Goal: Transaction & Acquisition: Book appointment/travel/reservation

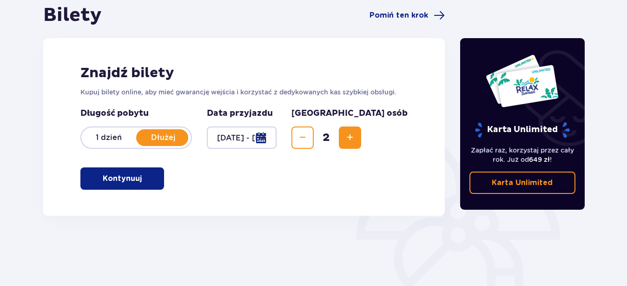
scroll to position [142, 0]
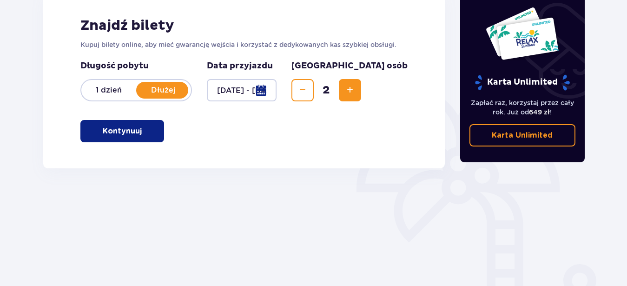
click at [126, 129] on p "Kontynuuj" at bounding box center [122, 131] width 39 height 10
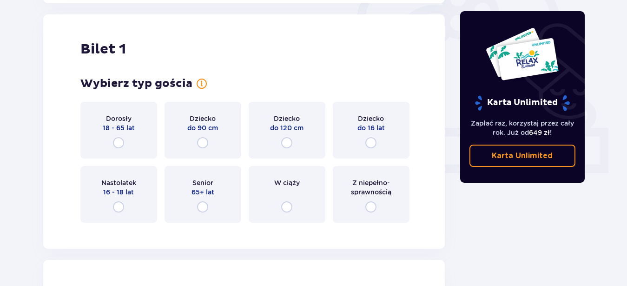
scroll to position [311, 0]
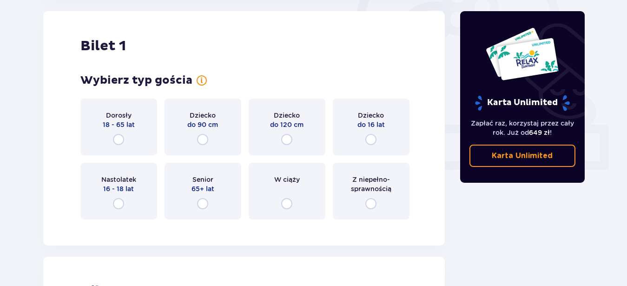
click at [119, 141] on input "radio" at bounding box center [118, 139] width 11 height 11
radio input "true"
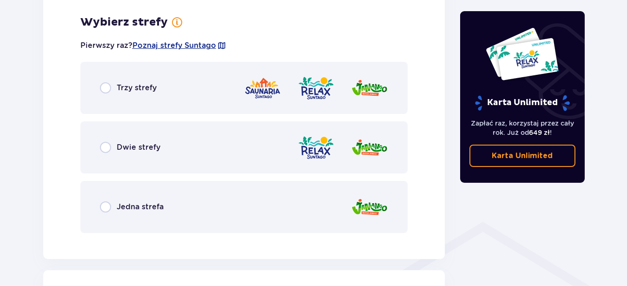
scroll to position [538, 0]
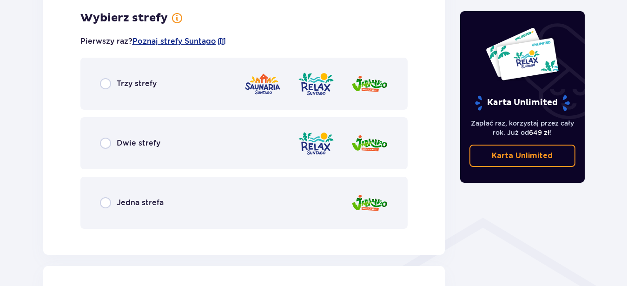
click at [105, 81] on input "radio" at bounding box center [105, 83] width 11 height 11
radio input "true"
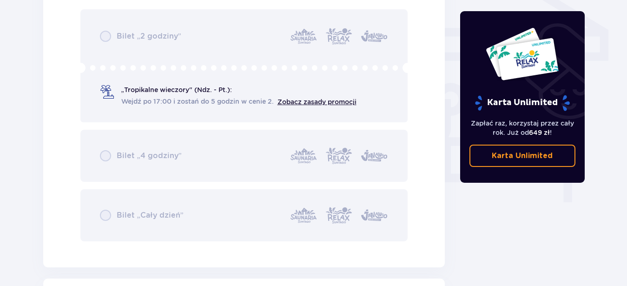
scroll to position [821, 0]
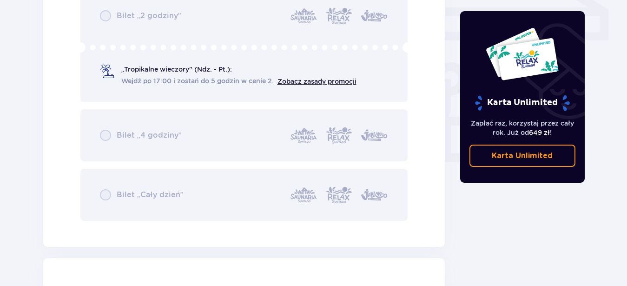
click at [106, 194] on div "Bilet „2 godziny” „Tropikalne wieczory" (Ndz. - Pt.): Wejdź po 17:00 i zostań d…" at bounding box center [244, 105] width 328 height 232
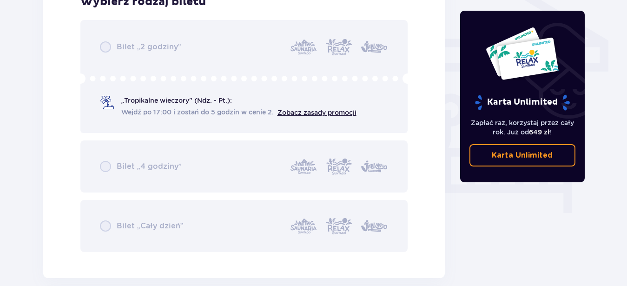
scroll to position [749, 0]
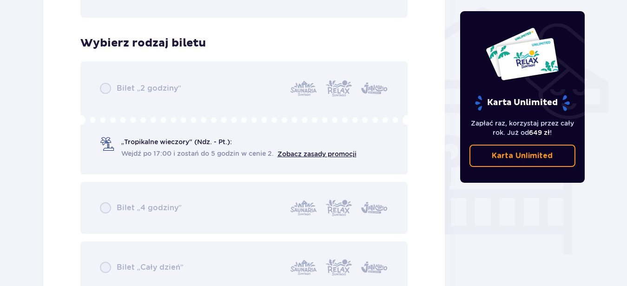
click at [325, 153] on div "Bilet „2 godziny” „Tropikalne wieczory" (Ndz. - Pt.): Wejdź po 17:00 i zostań d…" at bounding box center [244, 177] width 328 height 232
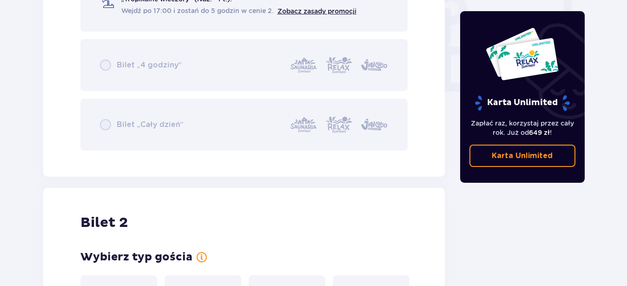
scroll to position [1081, 0]
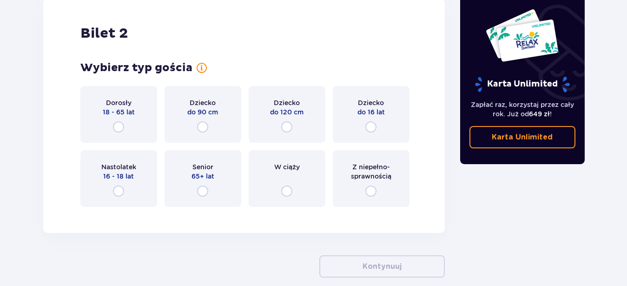
click at [202, 193] on input "radio" at bounding box center [202, 191] width 11 height 11
radio input "true"
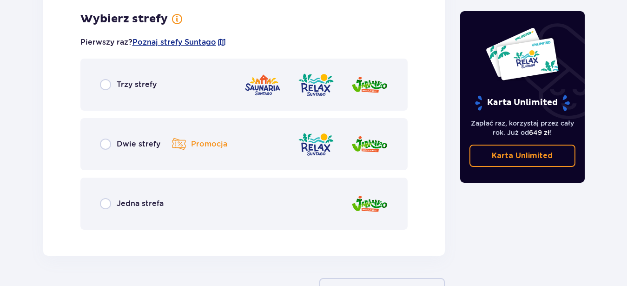
scroll to position [1295, 0]
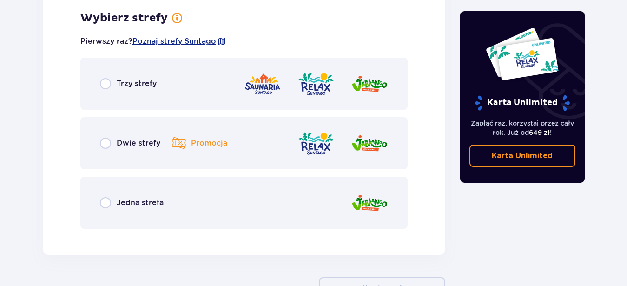
click at [106, 82] on input "radio" at bounding box center [105, 83] width 11 height 11
radio input "true"
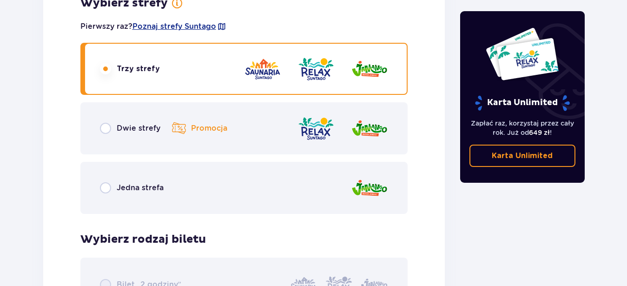
scroll to position [1308, 0]
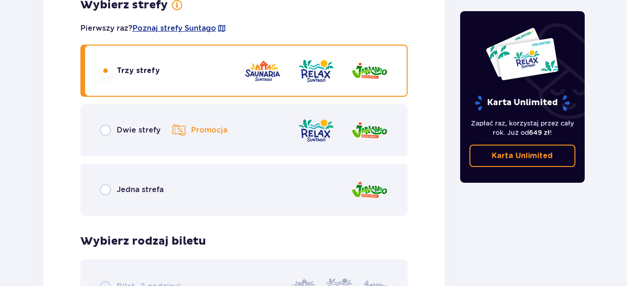
click at [104, 131] on input "radio" at bounding box center [105, 130] width 11 height 11
radio input "true"
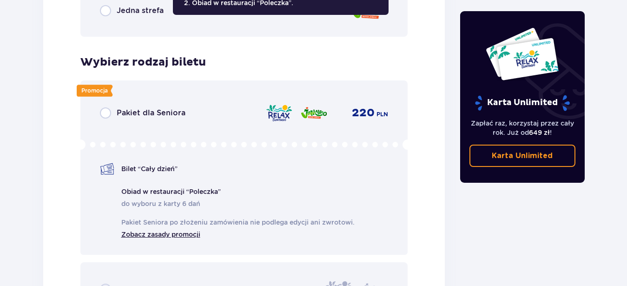
scroll to position [1490, 0]
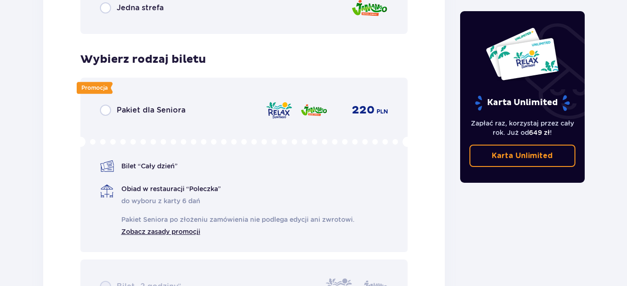
click at [109, 109] on input "radio" at bounding box center [105, 110] width 11 height 11
radio input "true"
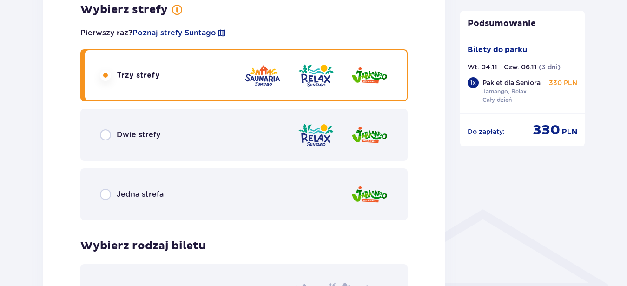
scroll to position [548, 0]
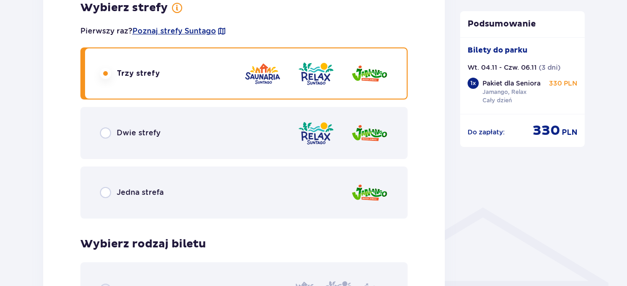
click at [103, 132] on input "radio" at bounding box center [105, 132] width 11 height 11
radio input "true"
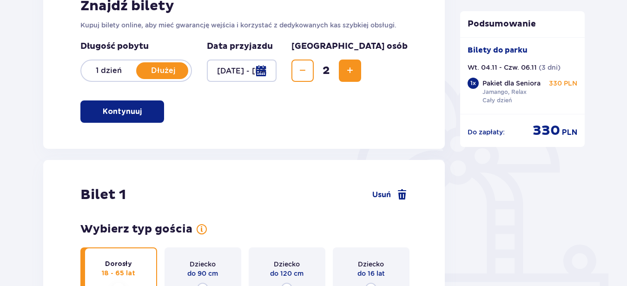
scroll to position [0, 0]
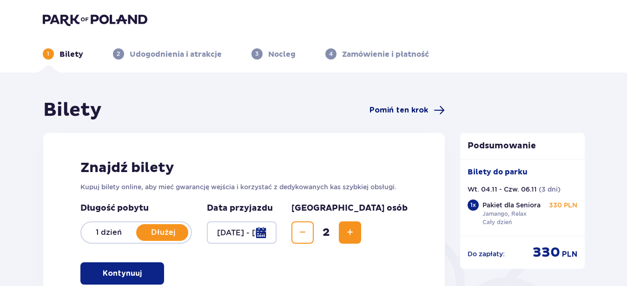
click at [400, 110] on span "Pomiń ten krok" at bounding box center [399, 110] width 59 height 10
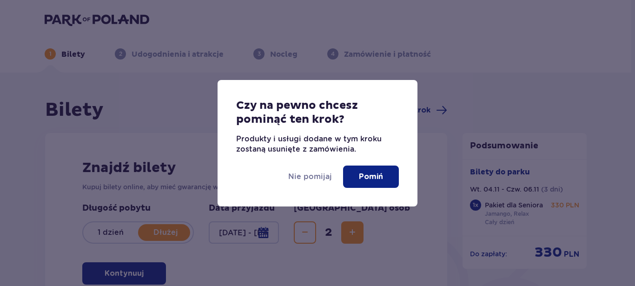
click at [364, 174] on p "Pomiń" at bounding box center [371, 177] width 24 height 10
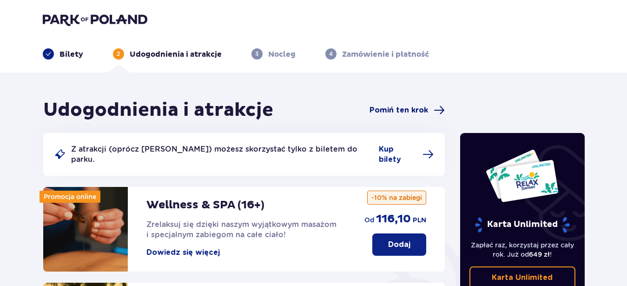
click at [402, 112] on span "Pomiń ten krok" at bounding box center [399, 110] width 59 height 10
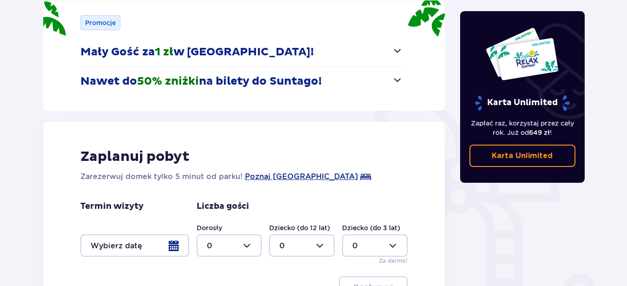
scroll to position [132, 0]
click at [397, 51] on span "button" at bounding box center [397, 51] width 11 height 11
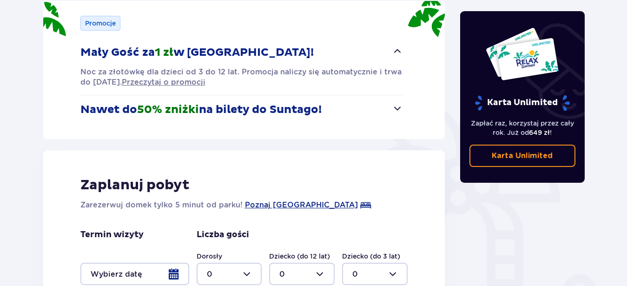
click at [394, 108] on span "button" at bounding box center [397, 108] width 11 height 11
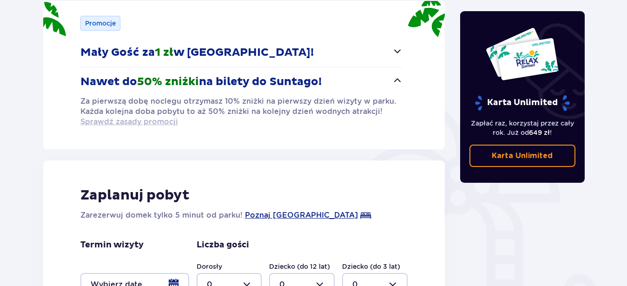
click at [159, 125] on span "Sprawdź zasady promocji" at bounding box center [129, 122] width 98 height 10
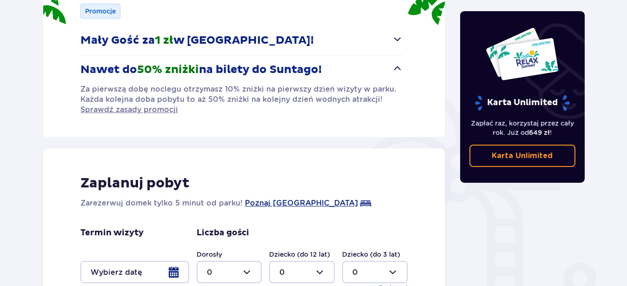
scroll to position [265, 0]
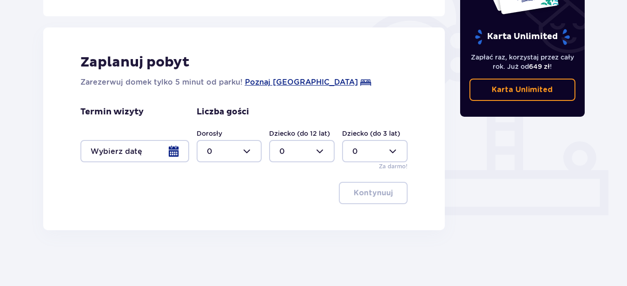
click at [175, 151] on div at bounding box center [134, 151] width 109 height 22
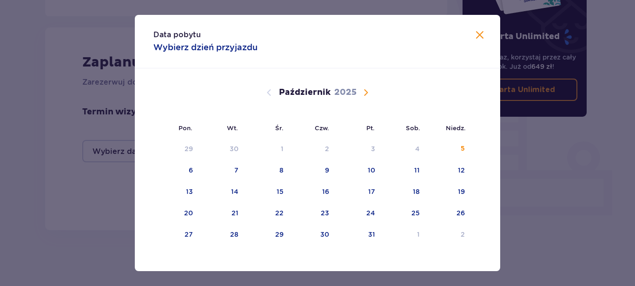
click at [360, 93] on span "Następny miesiąc" at bounding box center [365, 92] width 11 height 11
click at [237, 170] on div "4" at bounding box center [221, 170] width 45 height 20
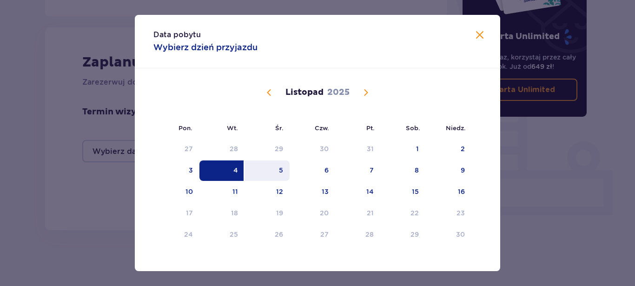
click at [280, 170] on div "5" at bounding box center [267, 170] width 45 height 20
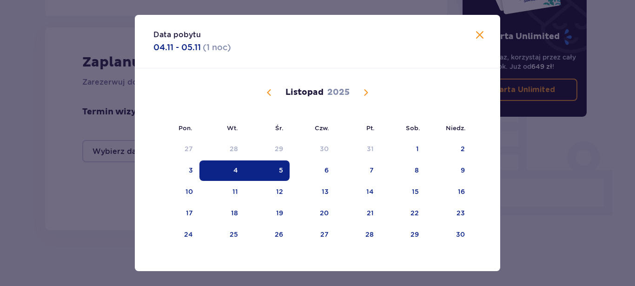
type input "[DATE] - [DATE]"
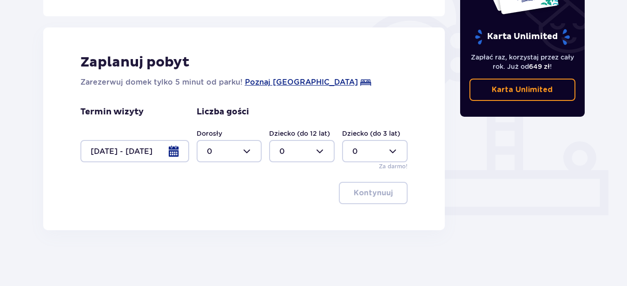
click at [247, 155] on div at bounding box center [230, 151] width 66 height 22
click at [210, 219] on p "2" at bounding box center [209, 218] width 5 height 10
type input "2"
click at [371, 196] on p "Kontynuuj" at bounding box center [373, 193] width 39 height 10
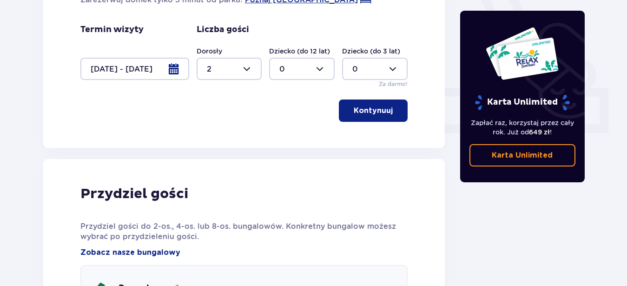
scroll to position [387, 0]
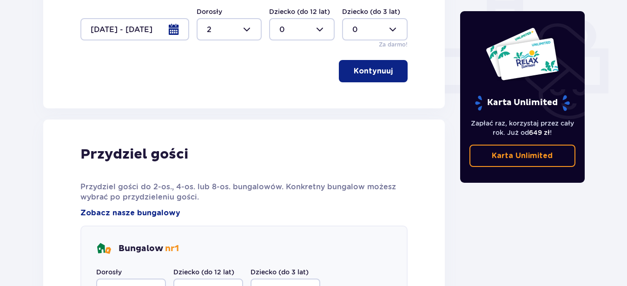
click at [365, 72] on p "Kontynuuj" at bounding box center [373, 71] width 39 height 10
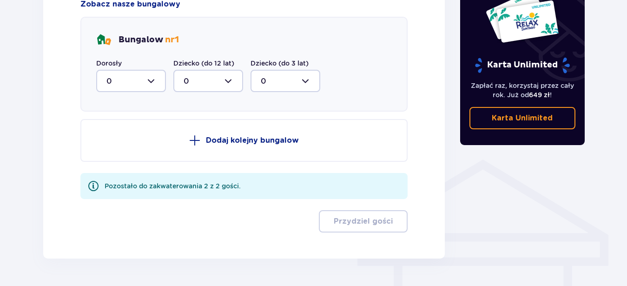
scroll to position [624, 0]
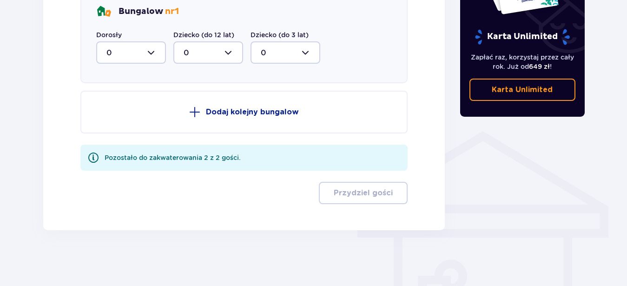
click at [155, 52] on div at bounding box center [131, 52] width 70 height 22
click at [109, 122] on p "2" at bounding box center [108, 120] width 5 height 10
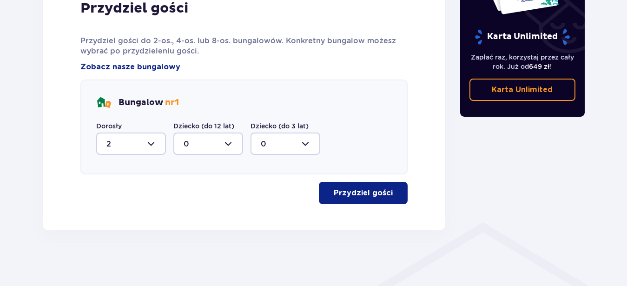
type input "2"
click at [371, 196] on p "Przydziel gości" at bounding box center [363, 193] width 59 height 10
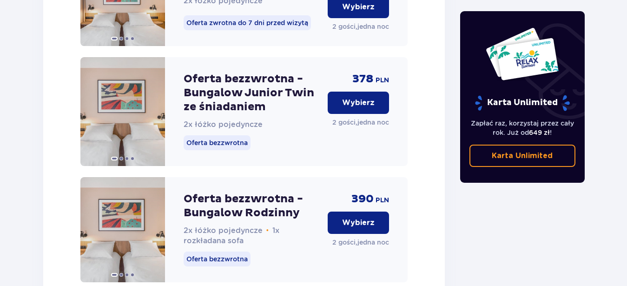
scroll to position [1000, 0]
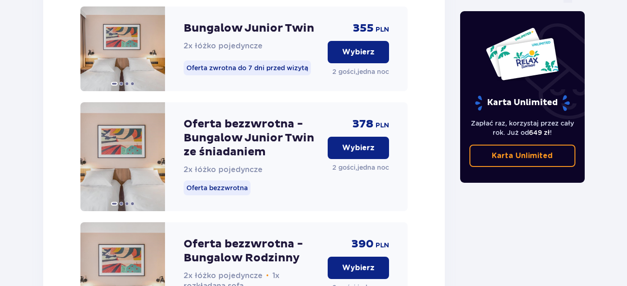
click at [362, 153] on p "Wybierz" at bounding box center [358, 148] width 33 height 10
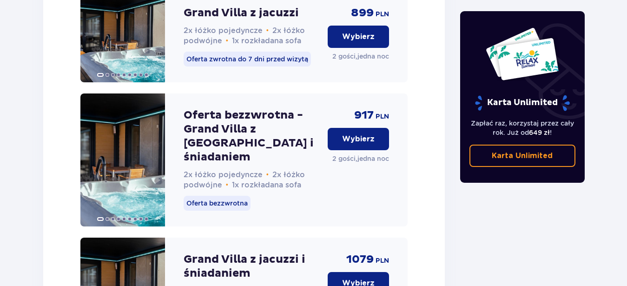
scroll to position [2573, 0]
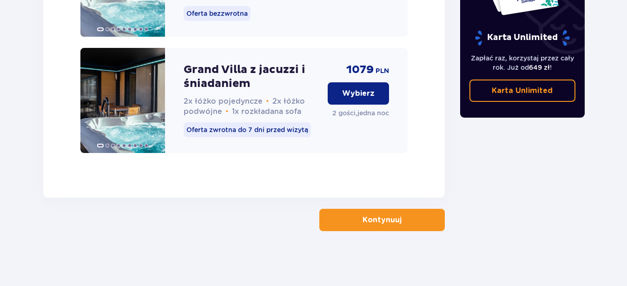
click at [398, 218] on button "Kontynuuj" at bounding box center [382, 220] width 126 height 22
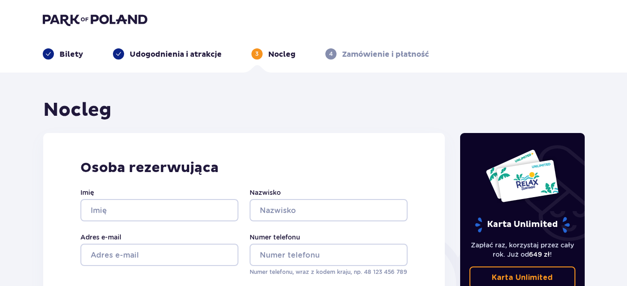
click at [175, 52] on p "Udogodnienia i atrakcje" at bounding box center [176, 54] width 92 height 10
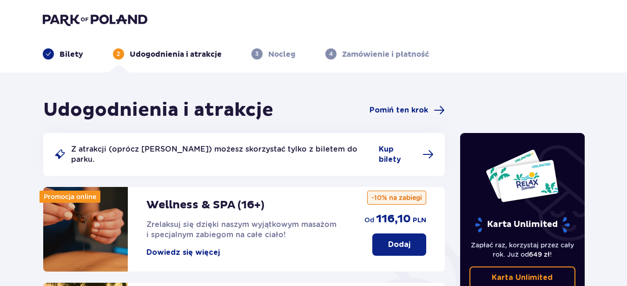
click at [62, 53] on p "Bilety" at bounding box center [72, 54] width 24 height 10
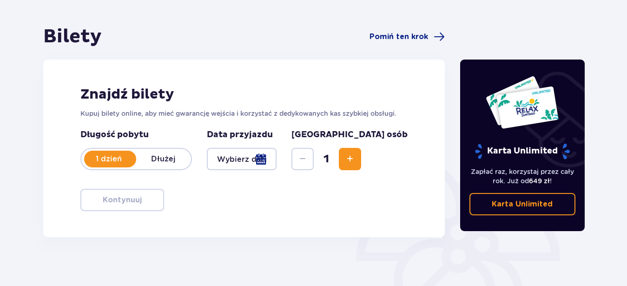
scroll to position [95, 0]
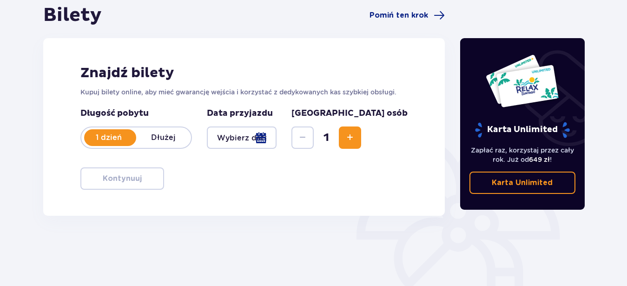
click at [277, 139] on div at bounding box center [242, 137] width 70 height 22
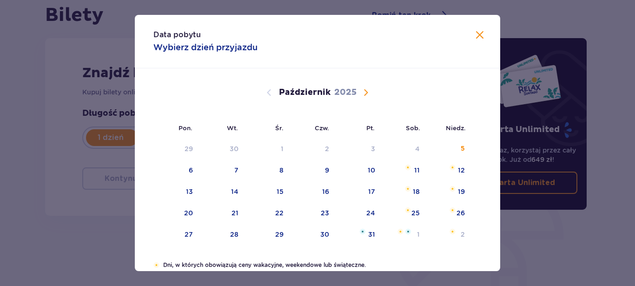
click at [362, 91] on span "Następny miesiąc" at bounding box center [365, 92] width 11 height 11
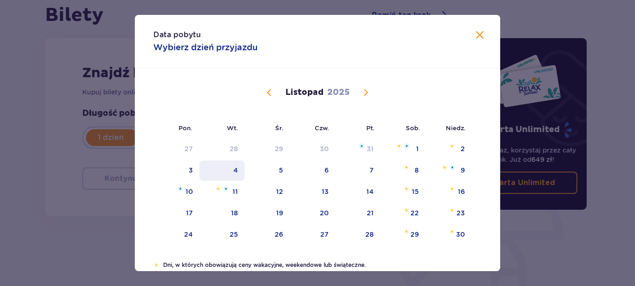
click at [233, 170] on div "4" at bounding box center [235, 170] width 5 height 9
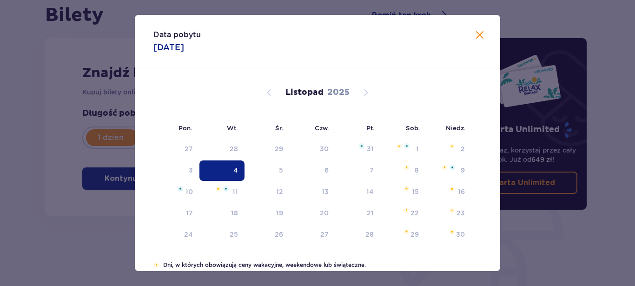
click at [318, 168] on div "Znajdź bilety Kupuj bilety online, aby mieć gwarancję wejścia i korzystać z ded…" at bounding box center [246, 127] width 402 height 178
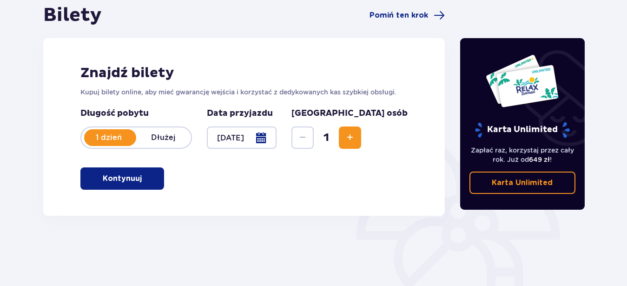
click at [277, 138] on div at bounding box center [242, 137] width 70 height 22
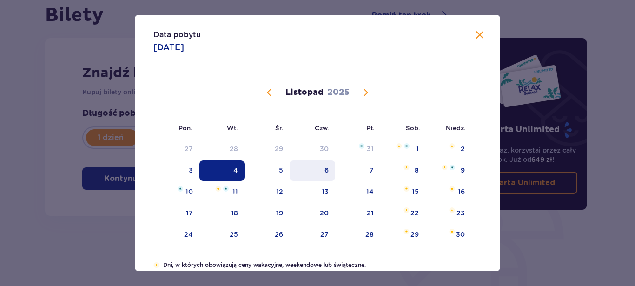
click at [325, 172] on div "6" at bounding box center [327, 170] width 4 height 9
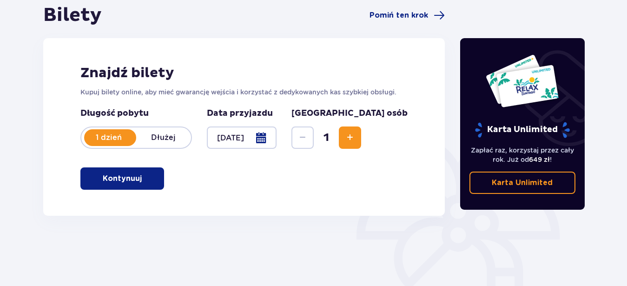
click at [277, 140] on div at bounding box center [242, 137] width 70 height 22
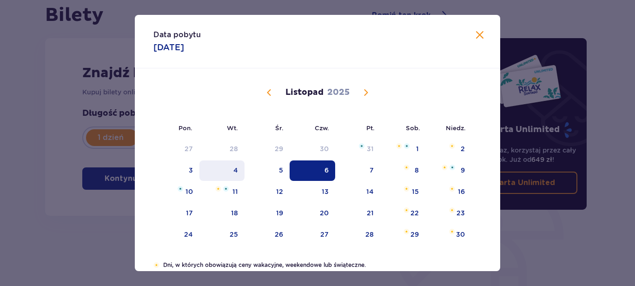
click at [233, 167] on div "4" at bounding box center [235, 170] width 5 height 9
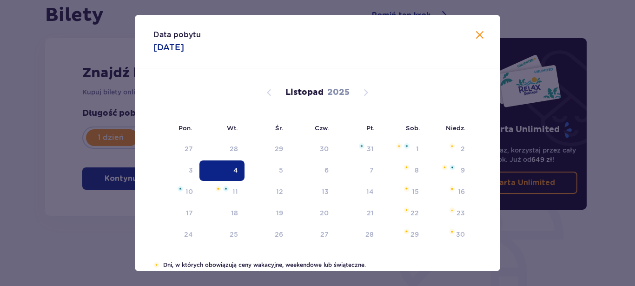
type input "[DATE]"
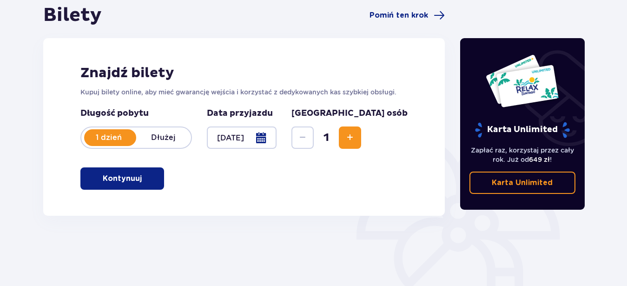
click at [356, 139] on span "Zwiększ" at bounding box center [350, 137] width 11 height 11
click at [129, 177] on p "Kontynuuj" at bounding box center [122, 178] width 39 height 10
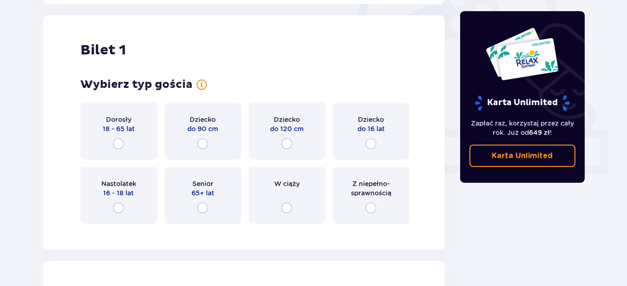
scroll to position [311, 0]
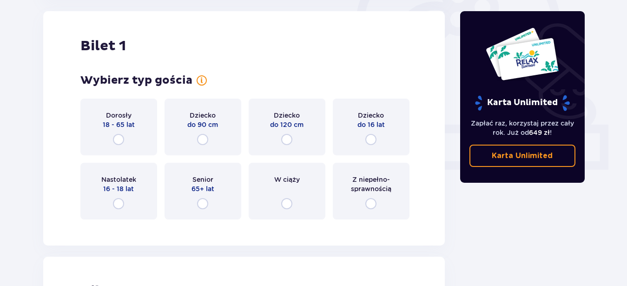
click at [202, 204] on input "radio" at bounding box center [202, 203] width 11 height 11
radio input "true"
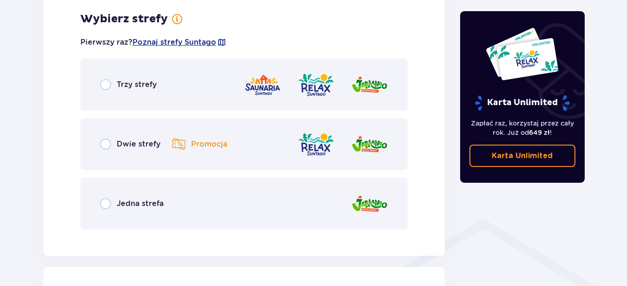
scroll to position [538, 0]
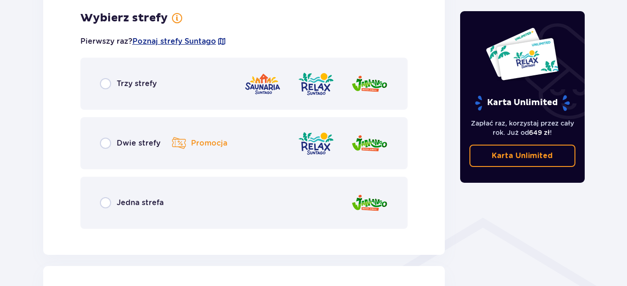
click at [105, 143] on input "radio" at bounding box center [105, 143] width 11 height 11
radio input "true"
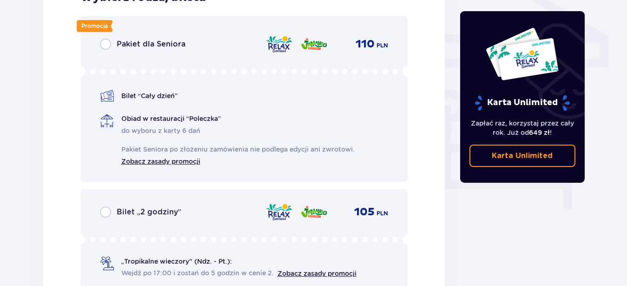
scroll to position [774, 0]
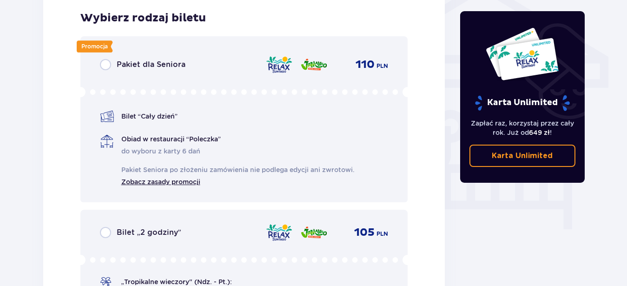
click at [107, 64] on input "radio" at bounding box center [105, 64] width 11 height 11
radio input "true"
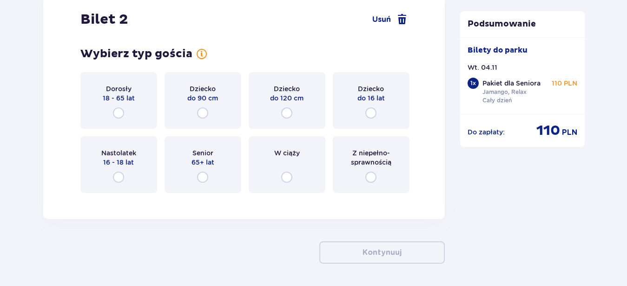
scroll to position [1281, 0]
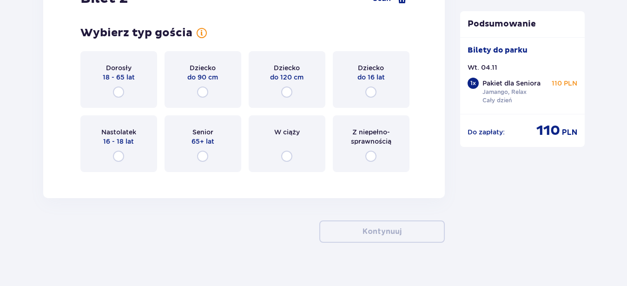
click at [119, 91] on input "radio" at bounding box center [118, 91] width 11 height 11
radio input "true"
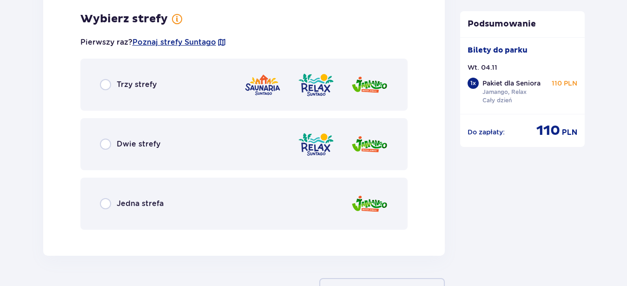
scroll to position [1460, 0]
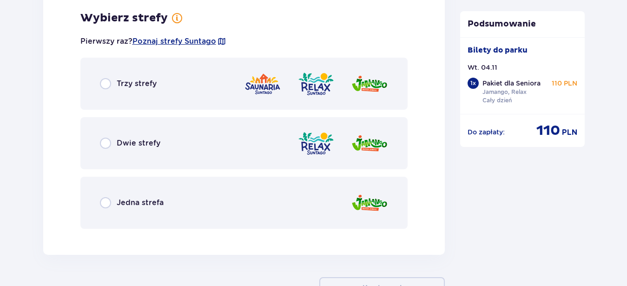
click at [108, 142] on input "radio" at bounding box center [105, 143] width 11 height 11
radio input "true"
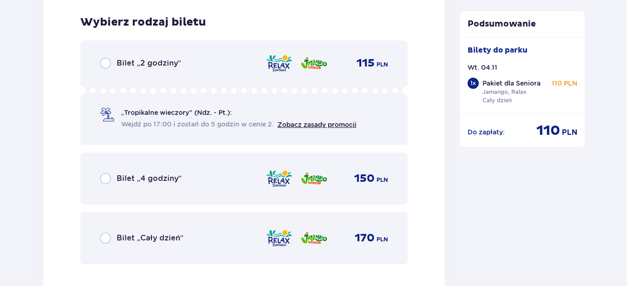
scroll to position [1696, 0]
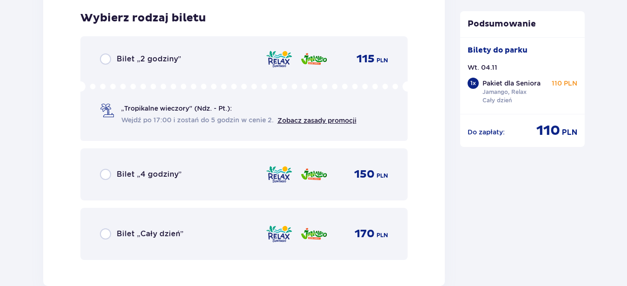
click at [106, 235] on input "radio" at bounding box center [105, 233] width 11 height 11
radio input "true"
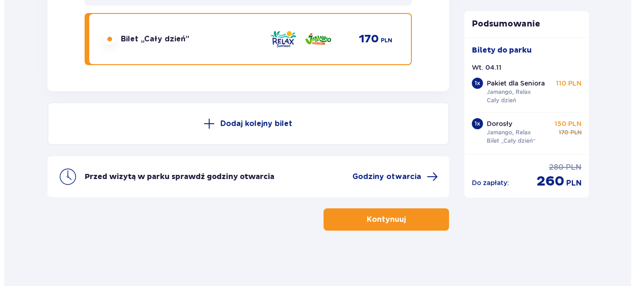
scroll to position [1892, 0]
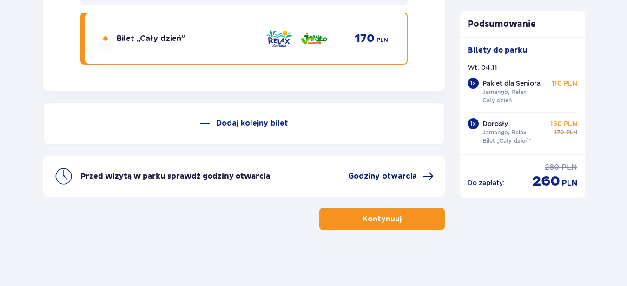
click at [387, 178] on span "Godziny otwarcia" at bounding box center [382, 176] width 69 height 10
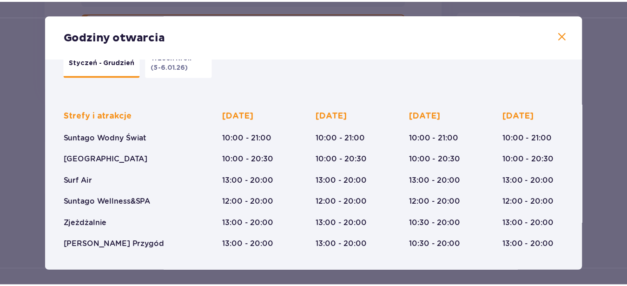
scroll to position [53, 0]
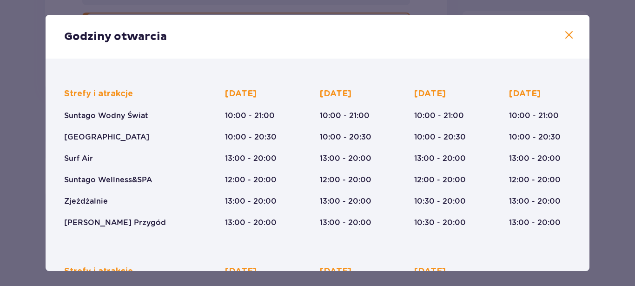
click at [564, 35] on span at bounding box center [569, 35] width 11 height 11
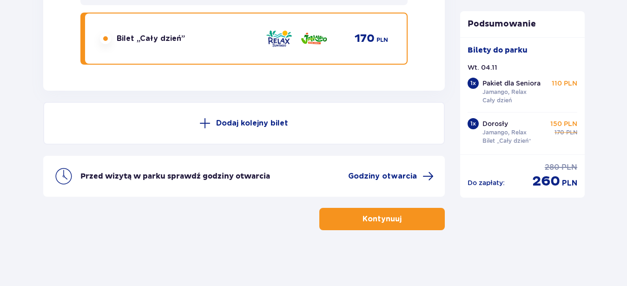
click at [368, 218] on p "Kontynuuj" at bounding box center [382, 219] width 39 height 10
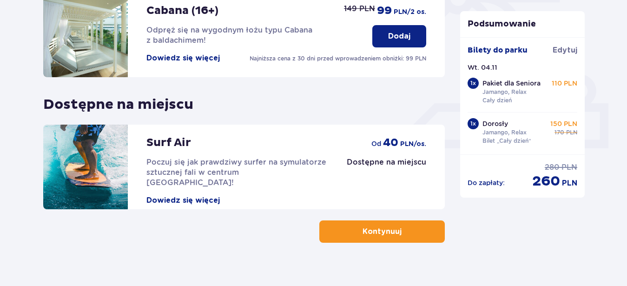
scroll to position [345, 0]
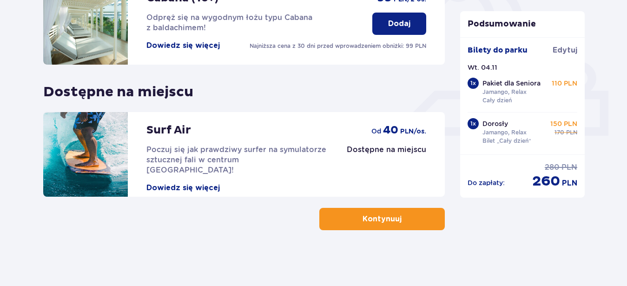
click at [371, 219] on p "Kontynuuj" at bounding box center [382, 219] width 39 height 10
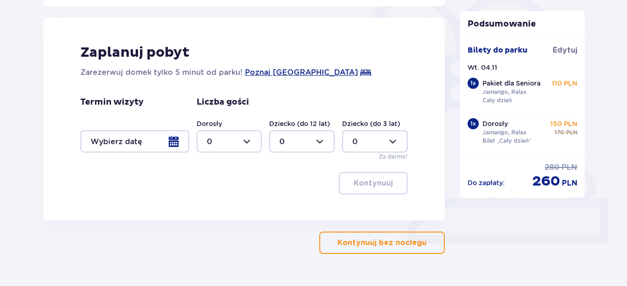
scroll to position [237, 0]
click at [176, 143] on div at bounding box center [134, 141] width 109 height 22
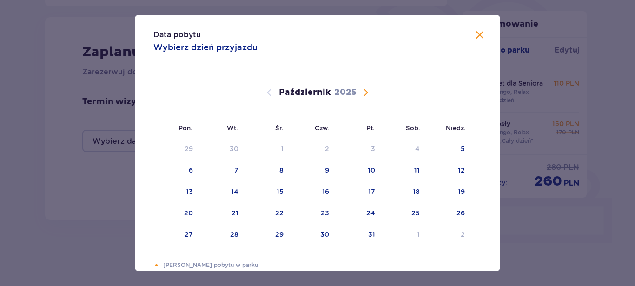
click at [363, 89] on span "Następny miesiąc" at bounding box center [365, 92] width 11 height 11
click at [226, 171] on div "4" at bounding box center [221, 170] width 45 height 20
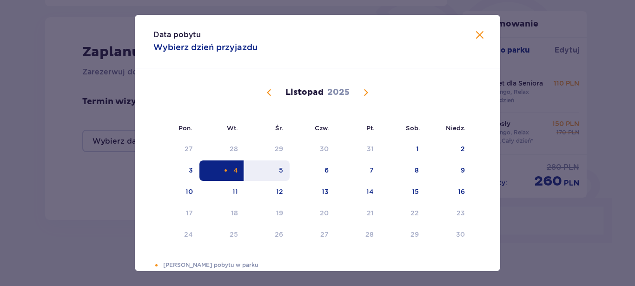
click at [279, 168] on div "5" at bounding box center [267, 170] width 45 height 20
type input "[DATE] - [DATE]"
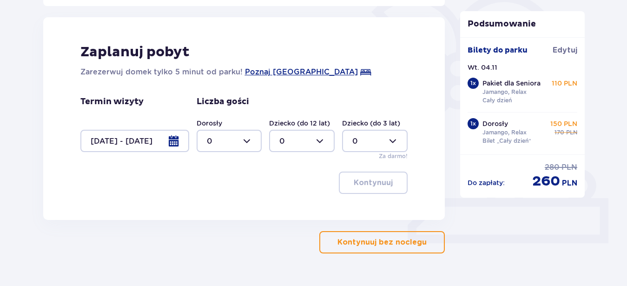
click at [246, 140] on div at bounding box center [230, 141] width 66 height 22
click at [212, 209] on div "2" at bounding box center [229, 208] width 45 height 10
type input "2"
click at [377, 184] on p "Kontynuuj" at bounding box center [373, 183] width 39 height 10
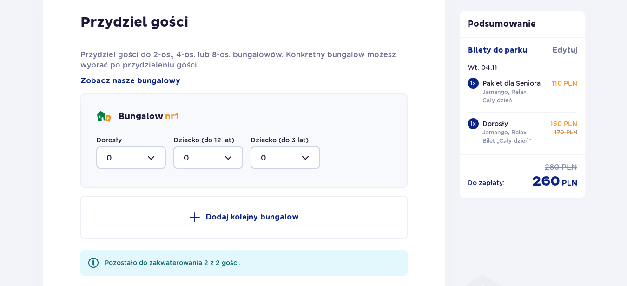
scroll to position [505, 0]
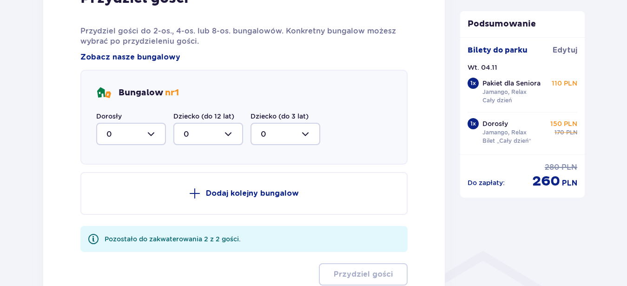
click at [153, 135] on div at bounding box center [131, 134] width 70 height 22
click at [109, 201] on p "2" at bounding box center [108, 201] width 5 height 10
type input "2"
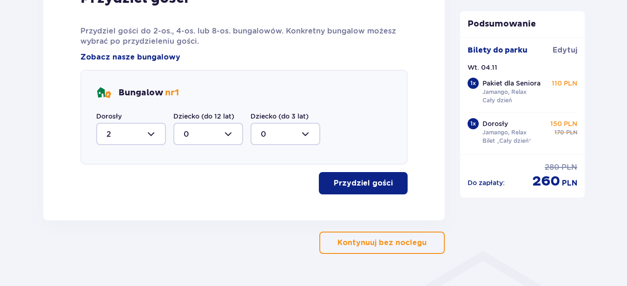
click at [375, 183] on p "Przydziel gości" at bounding box center [363, 183] width 59 height 10
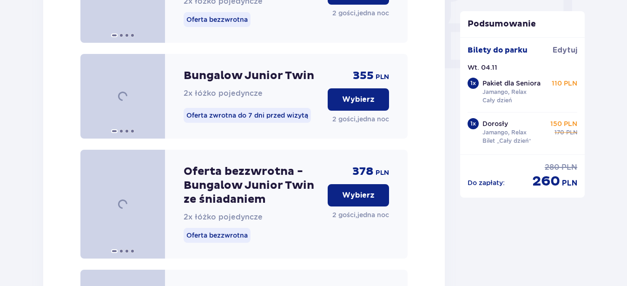
scroll to position [962, 0]
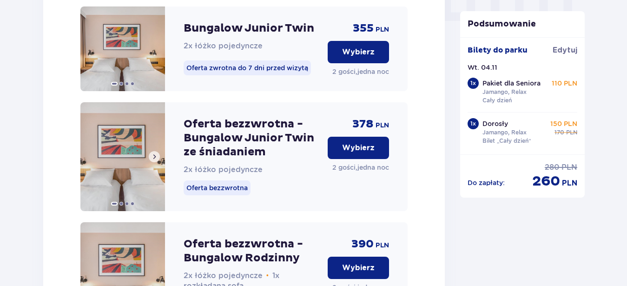
click at [157, 160] on span at bounding box center [154, 156] width 7 height 7
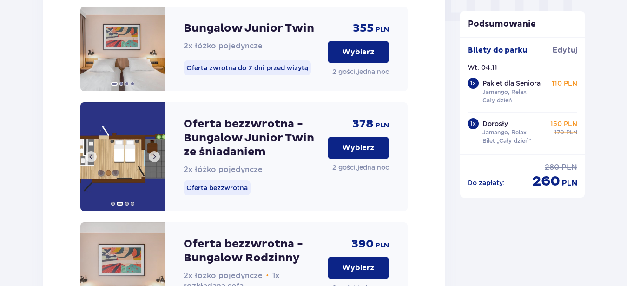
click at [157, 160] on span at bounding box center [154, 156] width 7 height 7
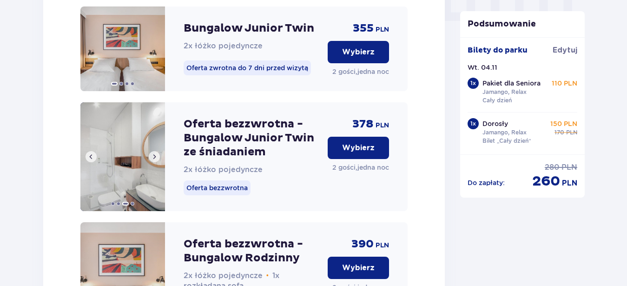
click at [157, 160] on span at bounding box center [154, 156] width 7 height 7
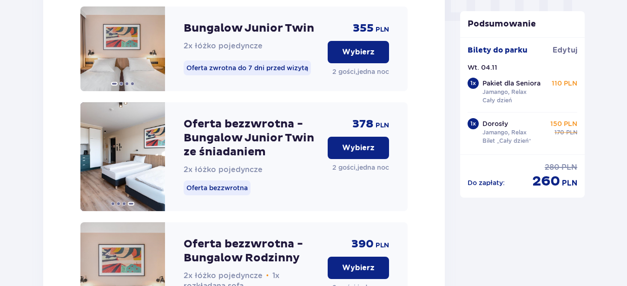
click at [363, 153] on p "Wybierz" at bounding box center [358, 148] width 33 height 10
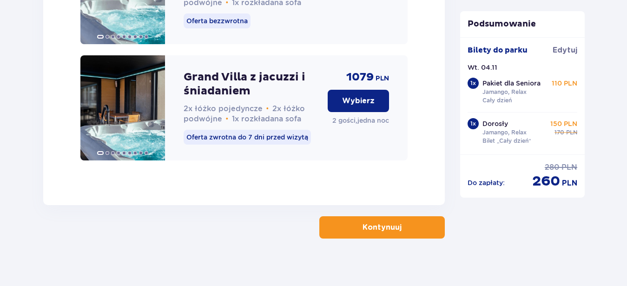
scroll to position [2535, 0]
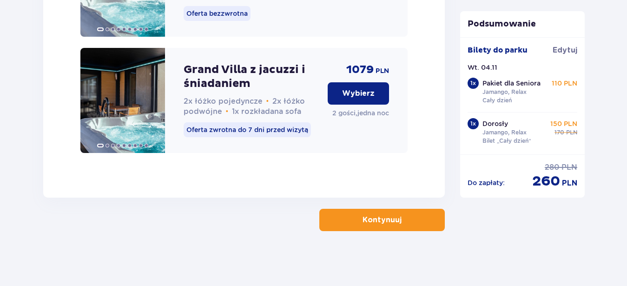
click at [376, 219] on p "Kontynuuj" at bounding box center [382, 220] width 39 height 10
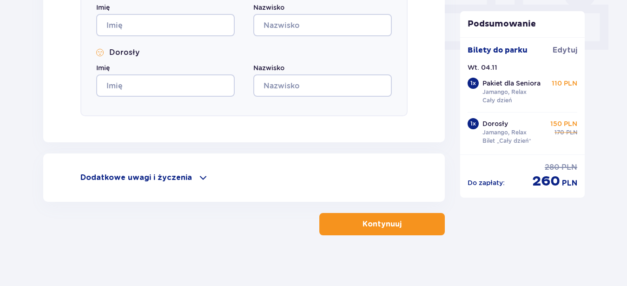
scroll to position [436, 0]
